Goal: Find specific page/section: Find specific page/section

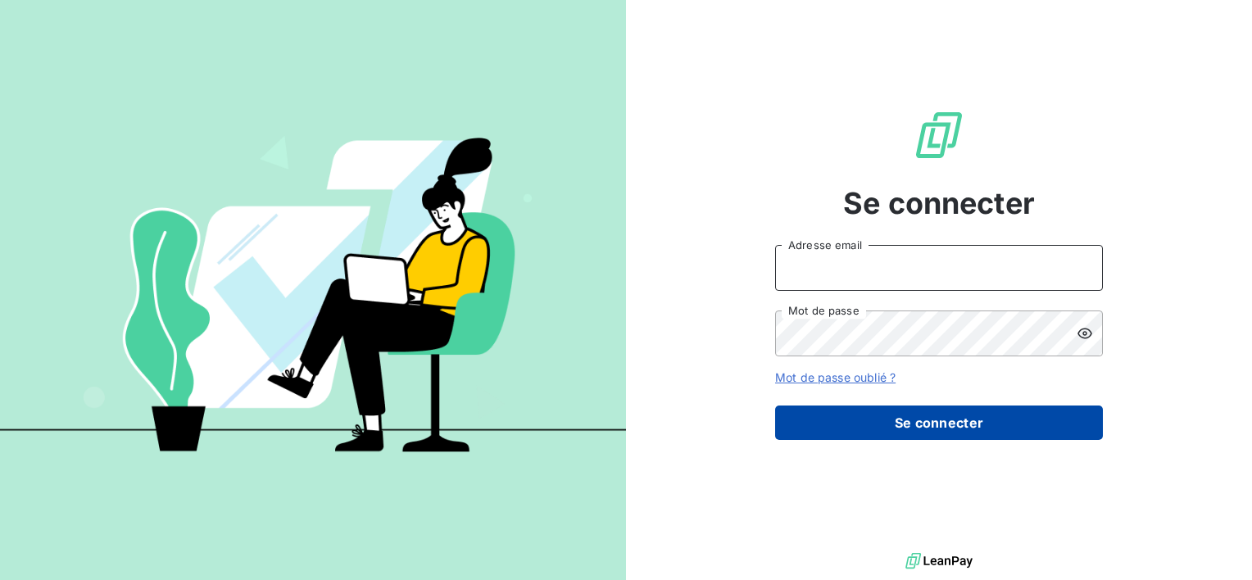
type input "[PERSON_NAME][EMAIL_ADDRESS][DOMAIN_NAME]"
click at [887, 419] on button "Se connecter" at bounding box center [939, 423] width 328 height 34
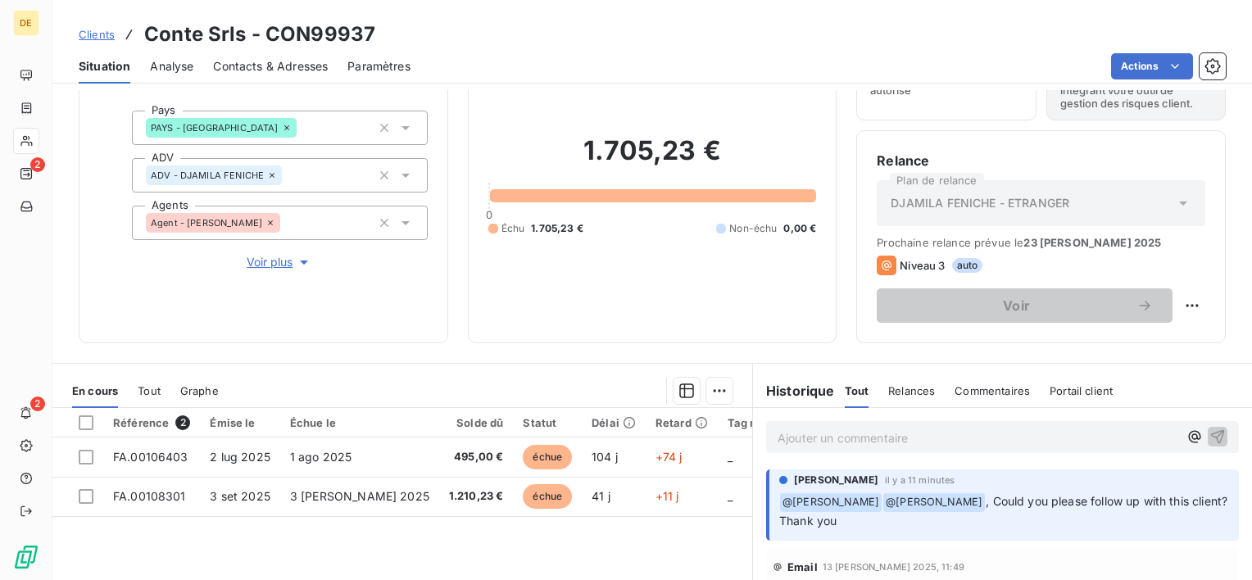
scroll to position [284, 0]
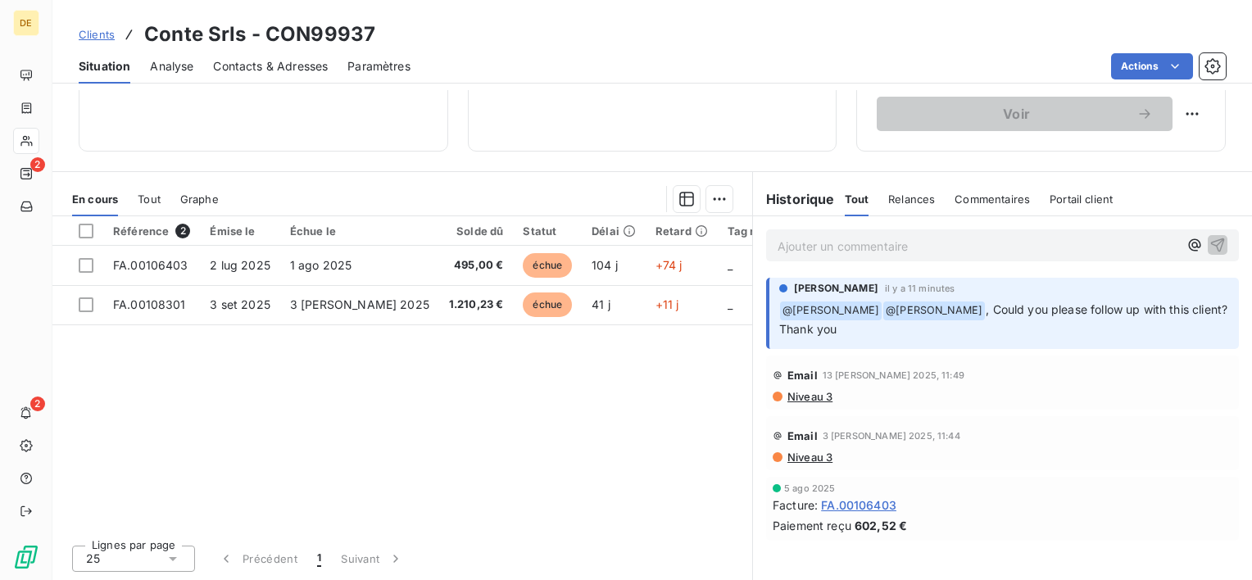
click at [855, 500] on span "FA.00106403" at bounding box center [858, 504] width 75 height 17
